Goal: Find specific page/section

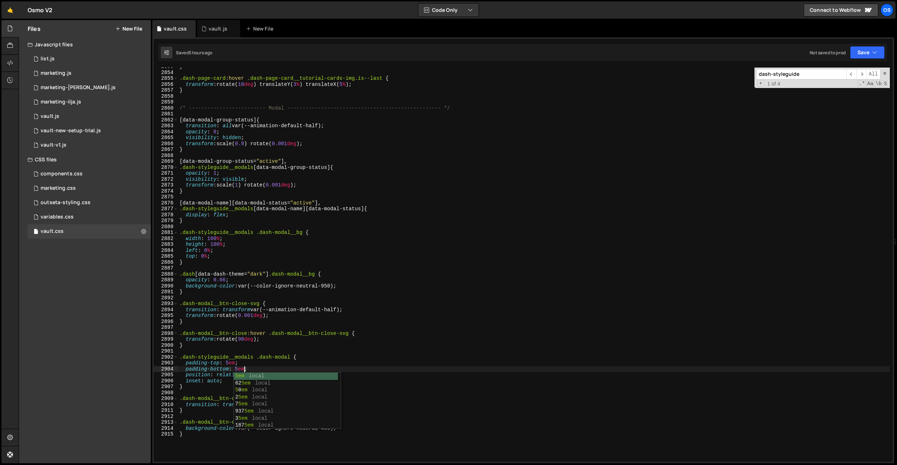
scroll to position [11376, 0]
click at [7, 7] on link "🤙" at bounding box center [10, 9] width 18 height 17
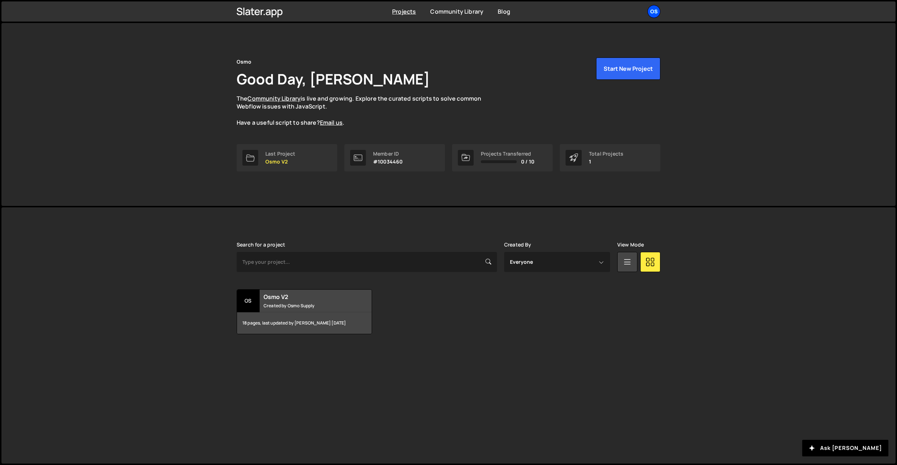
click at [655, 14] on div "Os" at bounding box center [654, 11] width 13 height 13
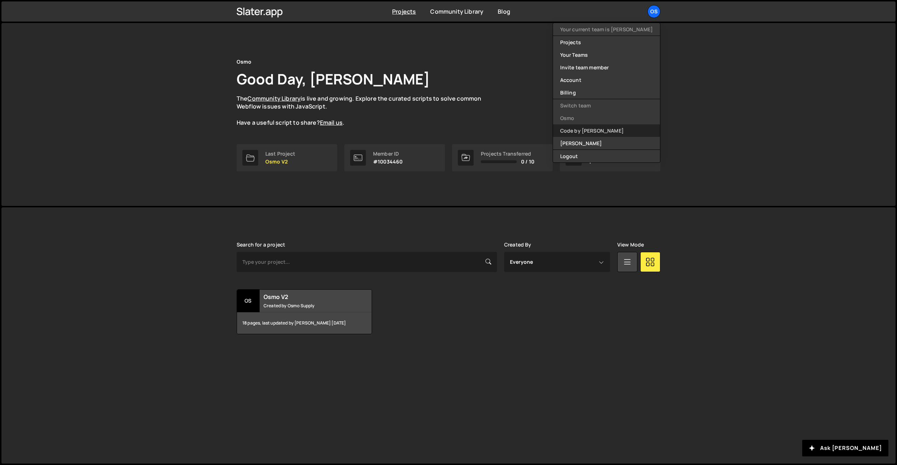
click at [598, 133] on link "Code by [PERSON_NAME]" at bounding box center [606, 130] width 107 height 13
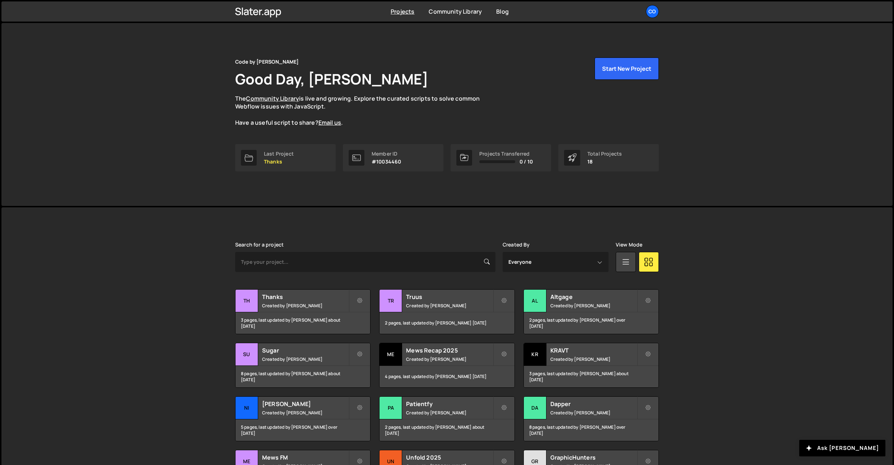
drag, startPoint x: 652, startPoint y: 7, endPoint x: 642, endPoint y: 35, distance: 29.6
click at [652, 8] on div "Co" at bounding box center [652, 11] width 13 height 13
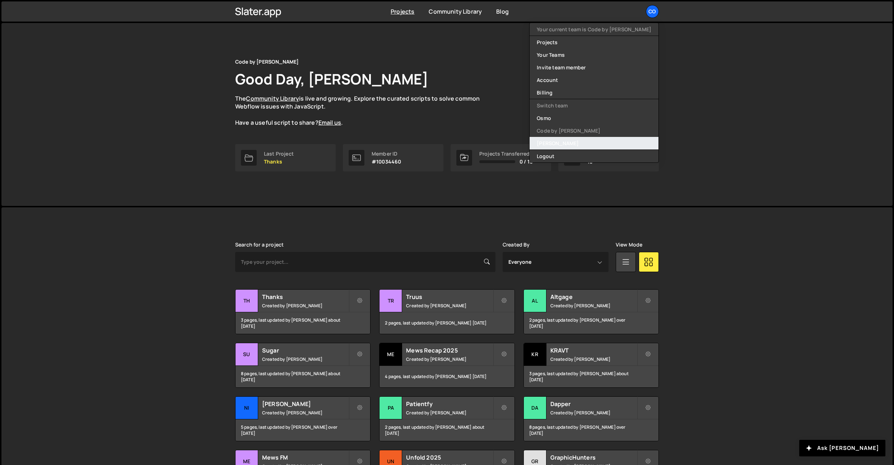
click at [592, 141] on link "[PERSON_NAME]" at bounding box center [594, 143] width 129 height 13
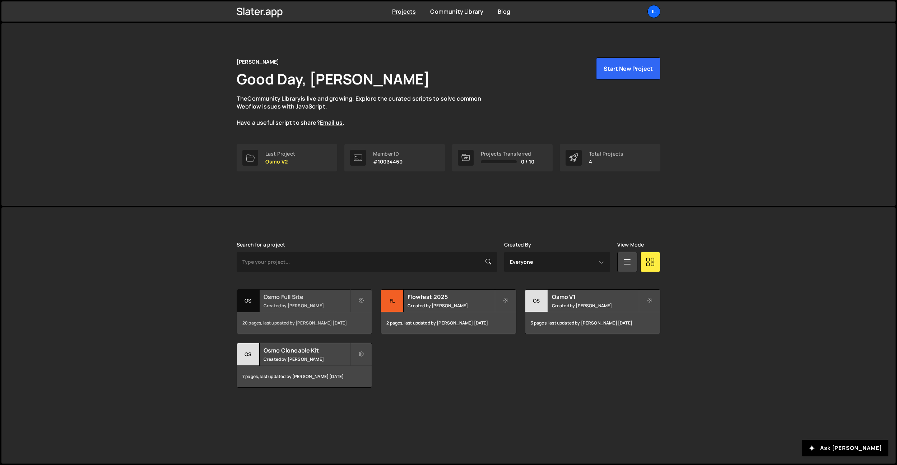
click at [337, 305] on small "Created by Ilja van Eck" at bounding box center [307, 305] width 87 height 6
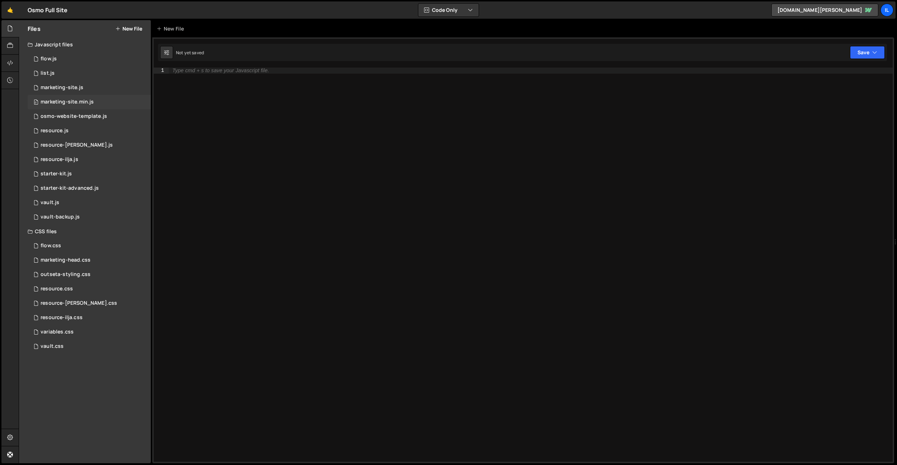
click at [69, 106] on div "0 marketing-site.min.js 0" at bounding box center [89, 102] width 123 height 14
